Goal: Transaction & Acquisition: Purchase product/service

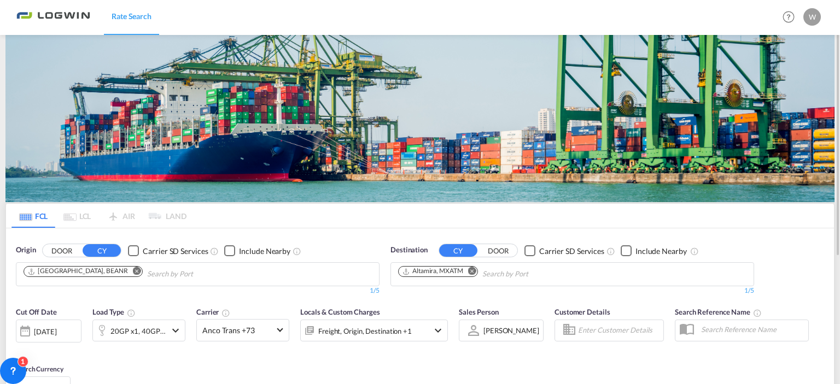
click at [472, 270] on md-icon "Remove" at bounding box center [472, 271] width 8 height 8
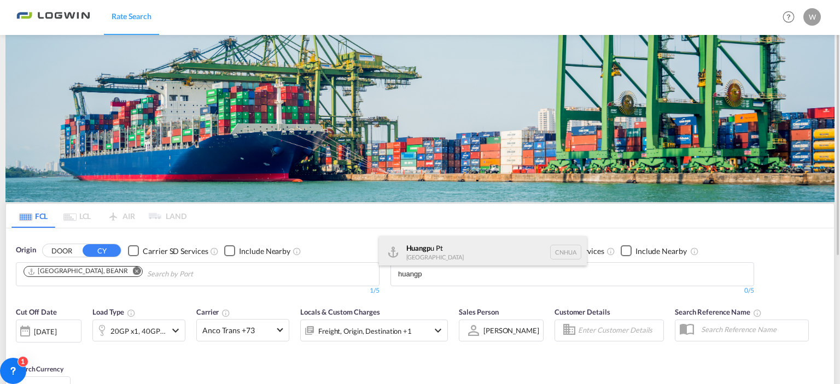
type input "huangp"
click at [424, 254] on div "Huangp u Pt [GEOGRAPHIC_DATA] [GEOGRAPHIC_DATA]" at bounding box center [483, 252] width 208 height 33
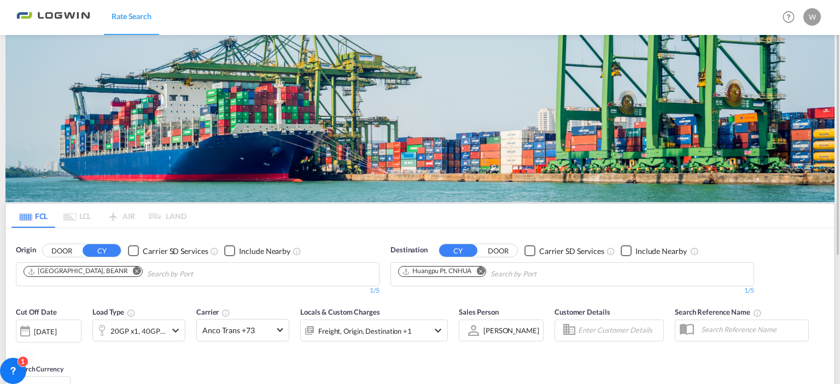
click at [173, 332] on md-icon "icon-chevron-down" at bounding box center [175, 330] width 13 height 13
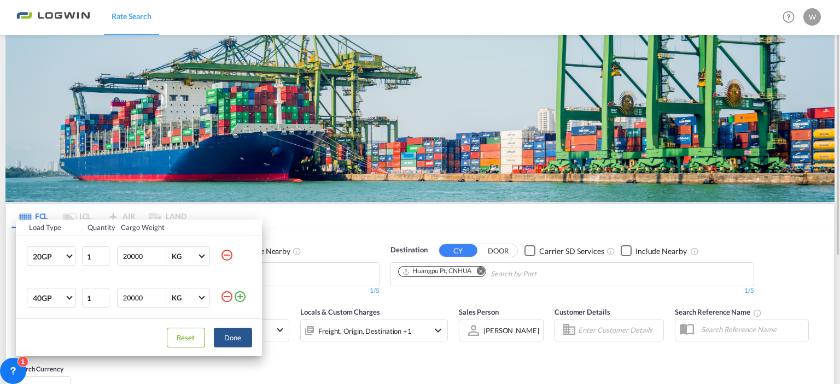
click at [219, 255] on td "20000 KG KG" at bounding box center [167, 257] width 106 height 42
click at [227, 255] on md-icon "icon-minus-circle-outline" at bounding box center [226, 255] width 13 height 13
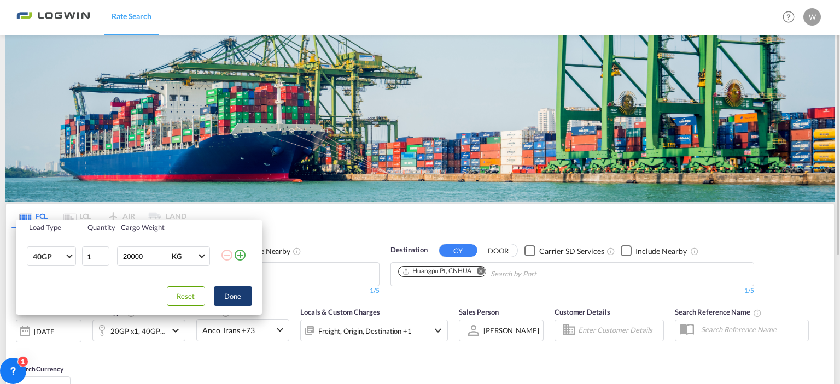
click at [239, 305] on button "Done" at bounding box center [233, 297] width 38 height 20
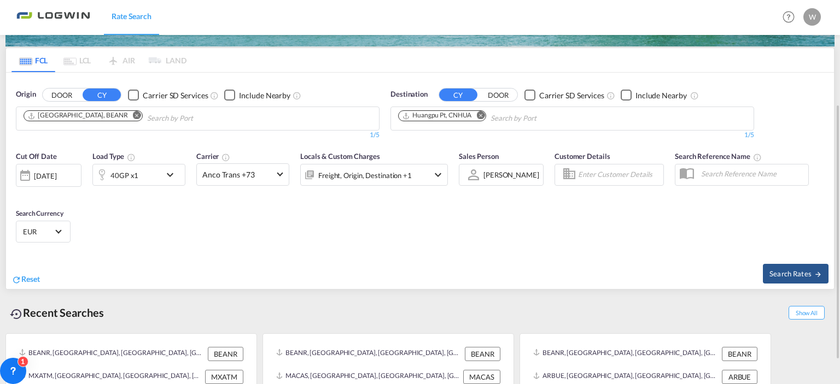
scroll to position [165, 0]
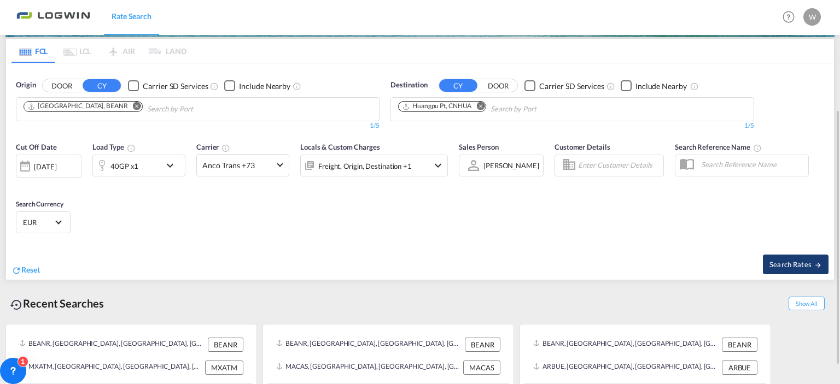
click at [797, 264] on span "Search Rates" at bounding box center [795, 264] width 52 height 9
type input "BEANR to CNHUA / [DATE]"
